Goal: Information Seeking & Learning: Learn about a topic

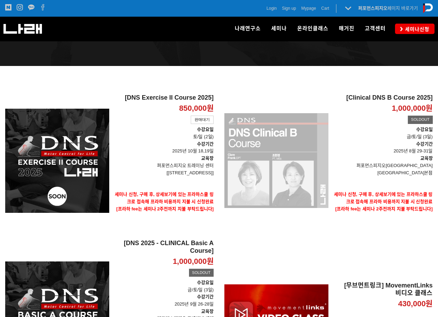
scroll to position [72, 0]
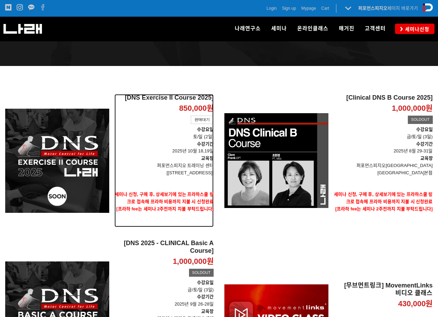
click at [205, 169] on p "[송파구 128 skv1 메트로시티 B동 318호]" at bounding box center [163, 172] width 99 height 7
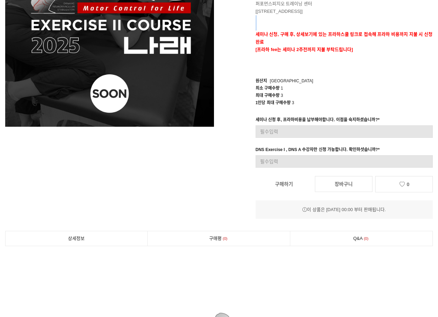
scroll to position [142, 0]
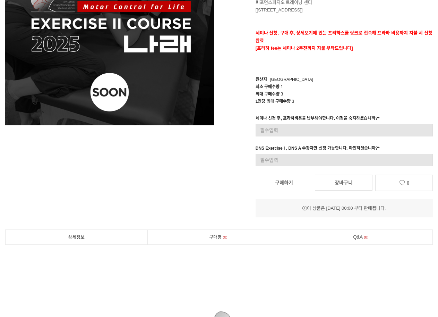
drag, startPoint x: 364, startPoint y: 207, endPoint x: 318, endPoint y: 203, distance: 46.3
click at [318, 204] on div "이 상품은 2025년 8월 30일 00:00 부터 판매됩니다." at bounding box center [344, 208] width 177 height 8
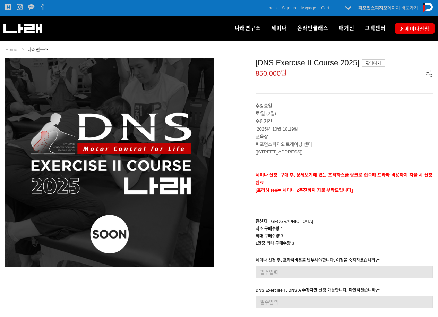
scroll to position [0, 0]
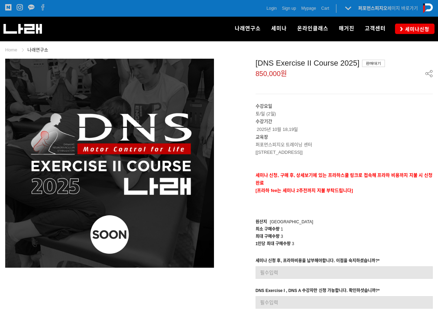
click at [381, 168] on p at bounding box center [344, 168] width 177 height 8
drag, startPoint x: 295, startPoint y: 178, endPoint x: 357, endPoint y: 187, distance: 62.7
click at [357, 187] on div "수강요일 토/일 (2일) 수강기간 2025년 10월 18,19일 교육장 퍼포먼스피지오 트레이닝 센터 [송파구 128 skv1 메트로시티 B동 …" at bounding box center [344, 155] width 177 height 107
drag, startPoint x: 357, startPoint y: 187, endPoint x: 384, endPoint y: 214, distance: 38.7
click at [384, 214] on div "[DNS Exercise II Course 2025] 판매대기 850,000원 수강요일 토/일 (2일) 수강기간 2025년 10월 18,19일…" at bounding box center [328, 209] width 209 height 301
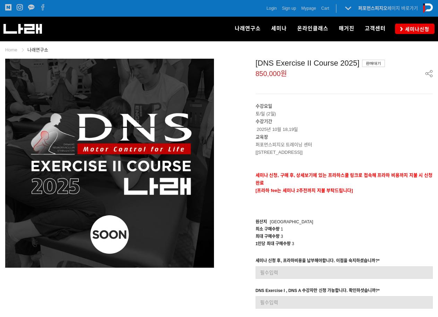
click at [393, 187] on p "[프라하 fee는 세미나 2주전까지 지불 부탁드립니다]" at bounding box center [344, 191] width 177 height 8
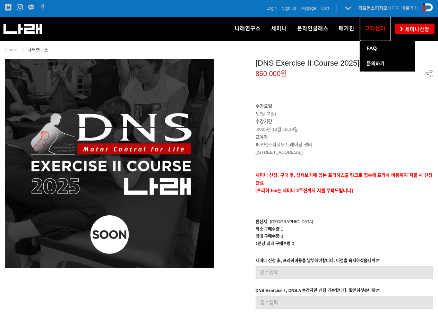
click at [374, 32] on span "고객센터" at bounding box center [375, 28] width 21 height 6
click at [381, 52] on link "FAQ" at bounding box center [387, 48] width 55 height 15
click at [376, 47] on link "FAQ" at bounding box center [387, 48] width 55 height 15
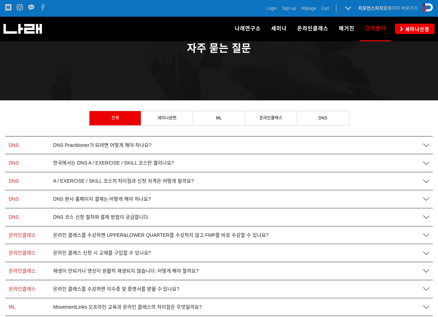
scroll to position [47, 0]
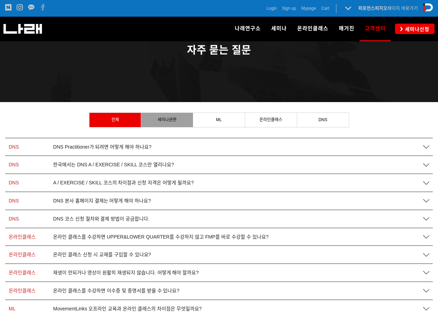
click at [179, 115] on link "세미나관련" at bounding box center [167, 120] width 52 height 14
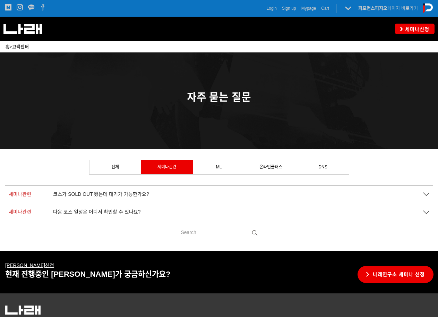
click at [124, 192] on span "코스가 SOLD OUT 됐는데 대기가 가능한가요?" at bounding box center [101, 194] width 96 height 6
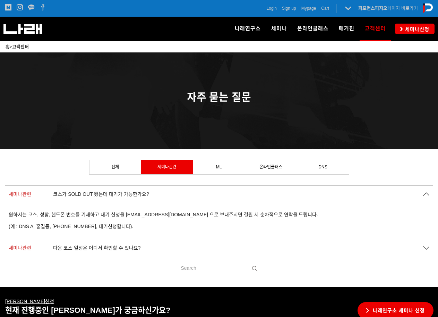
click at [135, 245] on span "다음 코스 일정은 어디서 확인할 수 있나요?" at bounding box center [96, 248] width 87 height 6
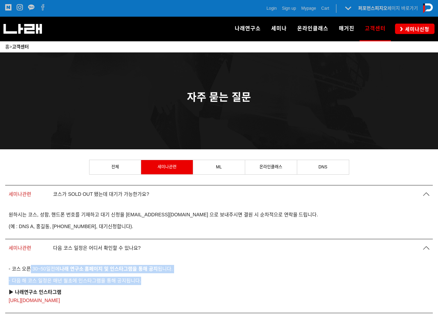
drag, startPoint x: 149, startPoint y: 279, endPoint x: 27, endPoint y: 267, distance: 122.9
click at [27, 267] on div "- 코스 오픈 30~50일전에 나래 연구소 홈페이지 및 인스타그램을 통해 공지 됩니다. - 다음 해 코스 일정은 매년 월초에 인스타그램을 통해…" at bounding box center [219, 285] width 421 height 40
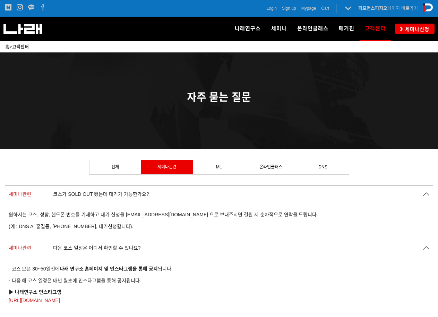
drag, startPoint x: 27, startPoint y: 267, endPoint x: 210, endPoint y: 282, distance: 183.7
click at [210, 282] on p "- 다음 해 코스 일정은 매년 월초에 인스타그램을 통해 공지됩니다." at bounding box center [219, 280] width 421 height 8
drag, startPoint x: 152, startPoint y: 278, endPoint x: 24, endPoint y: 264, distance: 128.3
click at [24, 265] on div "- 코스 오픈 30~50일전에 나래 연구소 홈페이지 및 인스타그램을 통해 공지 됩니다. - 다음 해 코스 일정은 매년 월초에 인스타그램을 통해…" at bounding box center [219, 285] width 421 height 40
